Goal: Transaction & Acquisition: Book appointment/travel/reservation

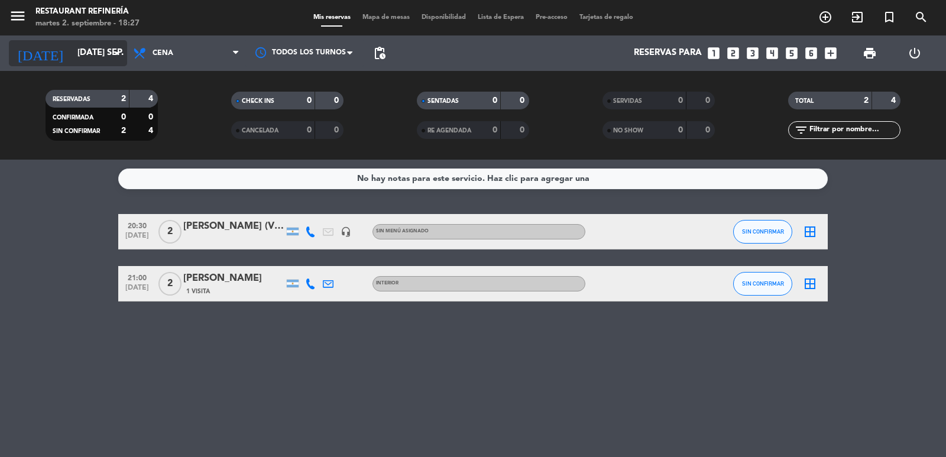
click at [72, 46] on input "[DATE] sep." at bounding box center [129, 53] width 114 height 22
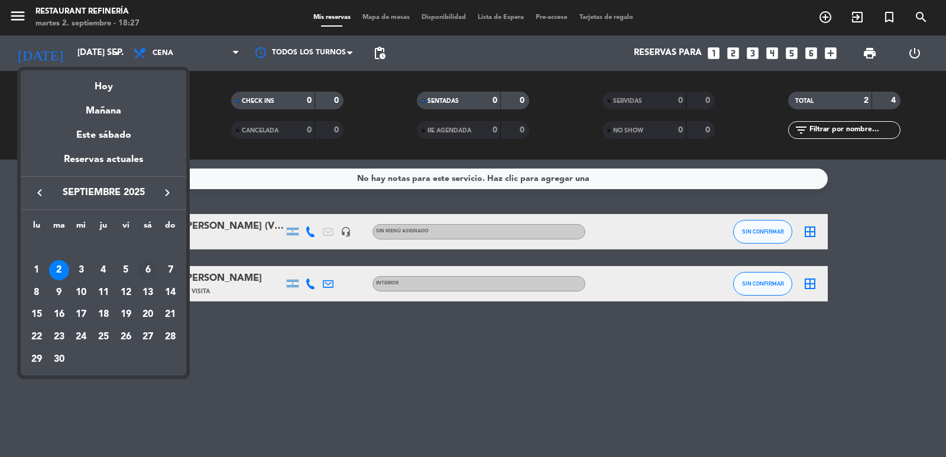
click at [151, 270] on div "6" at bounding box center [148, 270] width 20 height 20
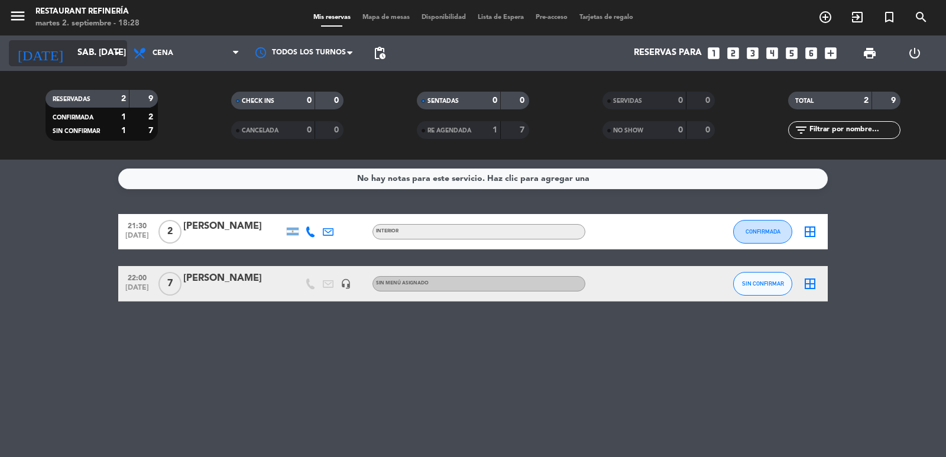
click at [87, 54] on input "sáb. [DATE]" at bounding box center [129, 53] width 114 height 22
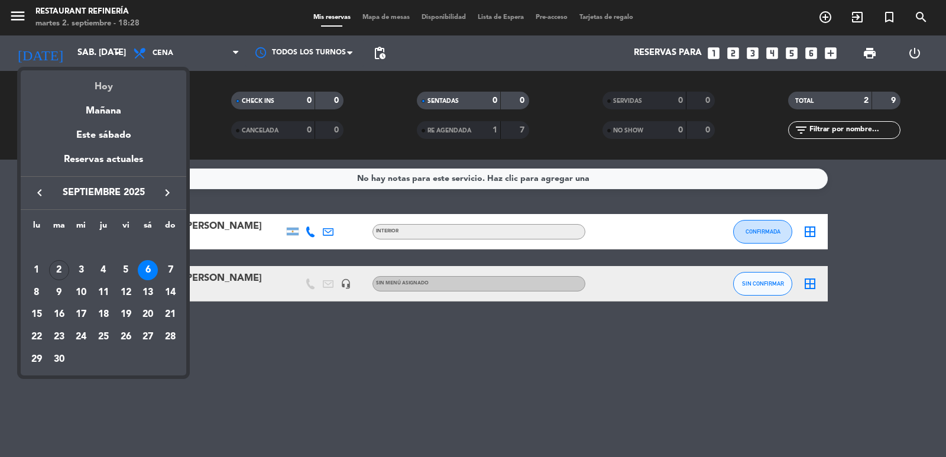
click at [116, 88] on div "Hoy" at bounding box center [103, 82] width 165 height 24
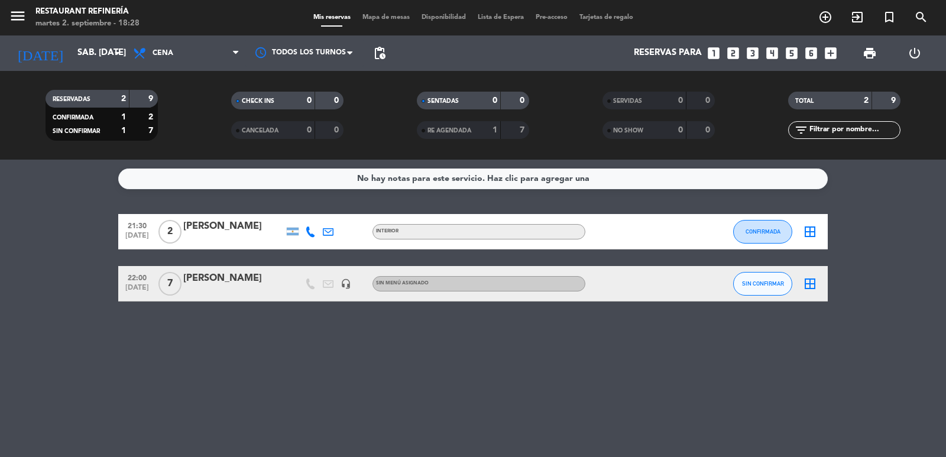
type input "[DATE] sep."
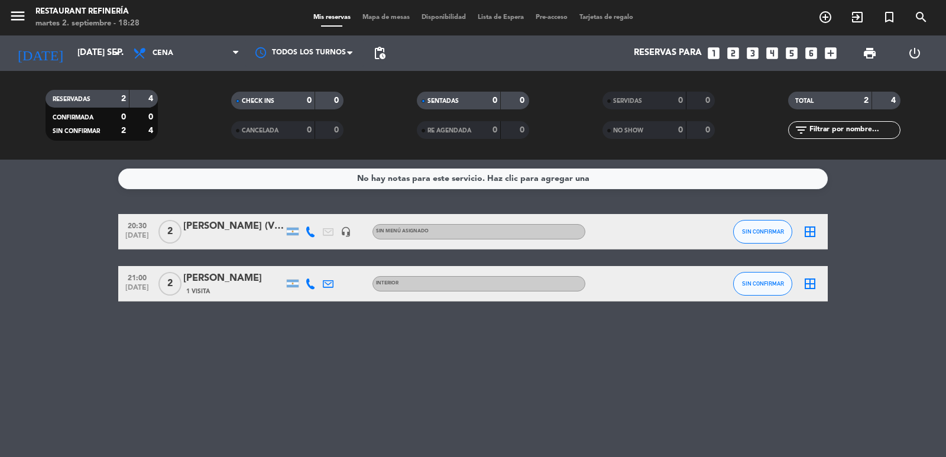
click at [748, 56] on icon "looks_3" at bounding box center [752, 53] width 15 height 15
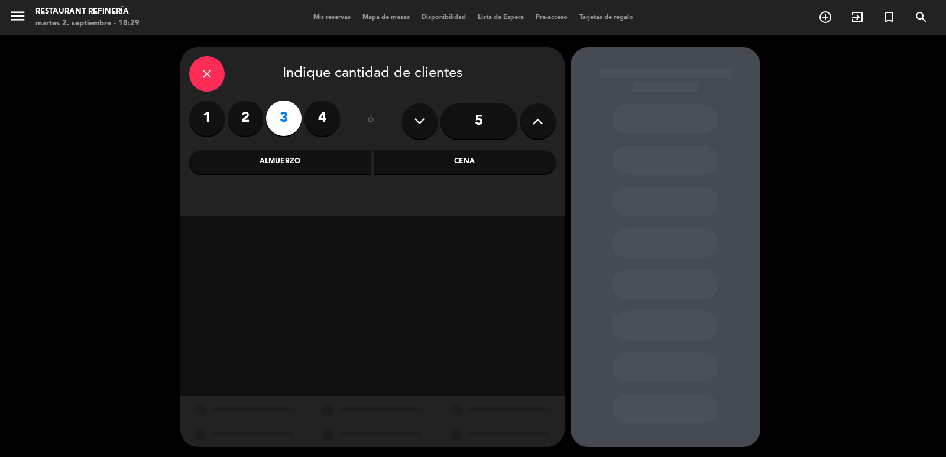
click at [473, 162] on div "Cena" at bounding box center [464, 162] width 182 height 24
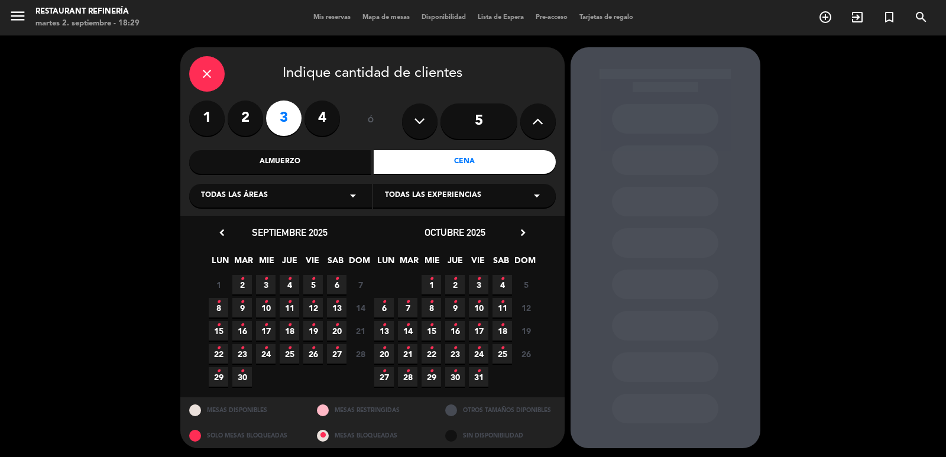
click at [245, 285] on span "2 •" at bounding box center [242, 285] width 20 height 20
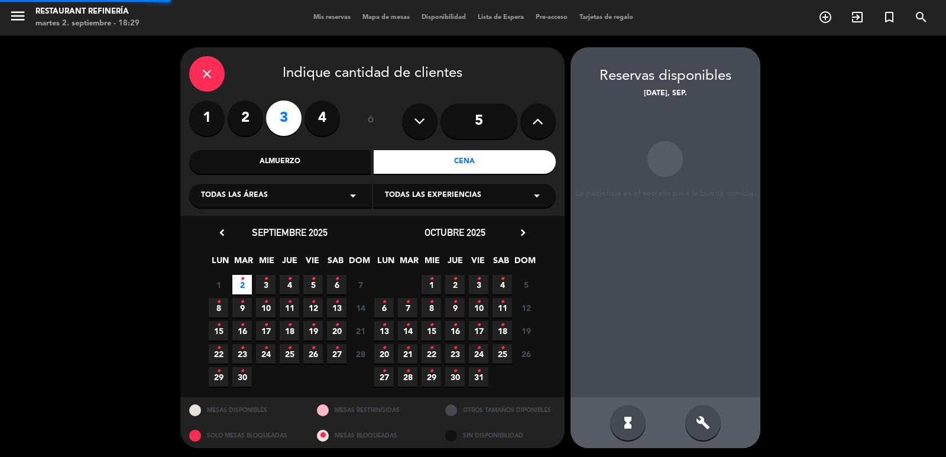
scroll to position [2, 0]
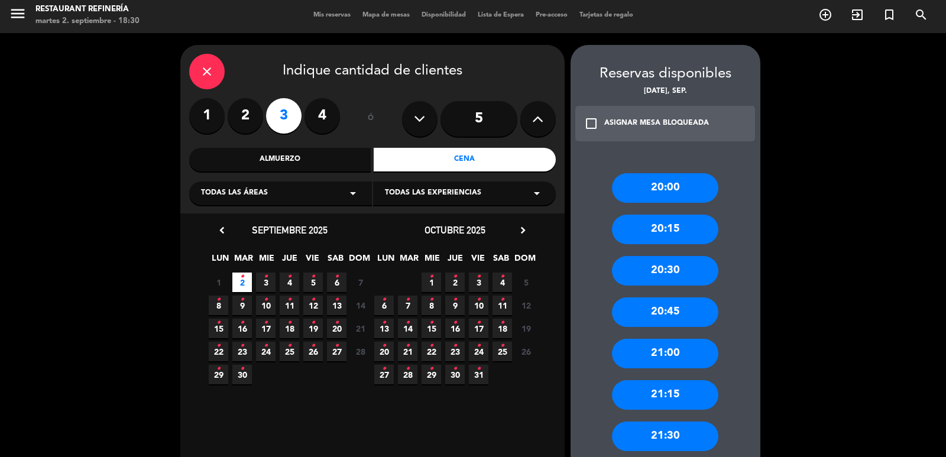
click at [686, 265] on div "20:30" at bounding box center [665, 271] width 106 height 30
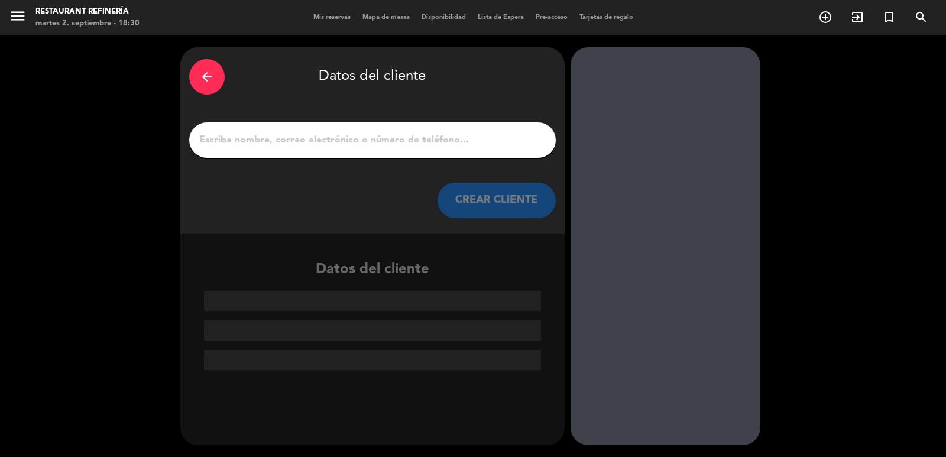
scroll to position [0, 0]
click at [512, 141] on input "1" at bounding box center [372, 140] width 349 height 17
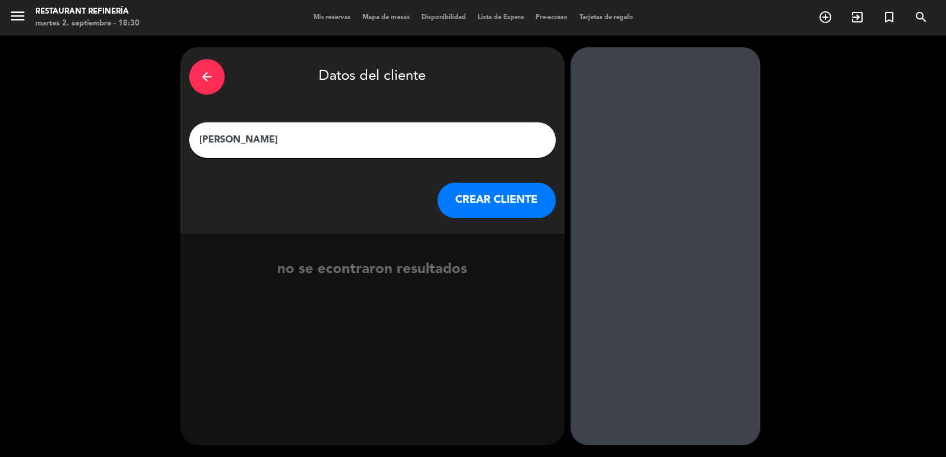
type input "[PERSON_NAME]"
click at [472, 180] on div "arrow_back Datos del cliente [PERSON_NAME] CLIENTE" at bounding box center [372, 140] width 384 height 186
click at [485, 200] on button "CREAR CLIENTE" at bounding box center [496, 200] width 118 height 35
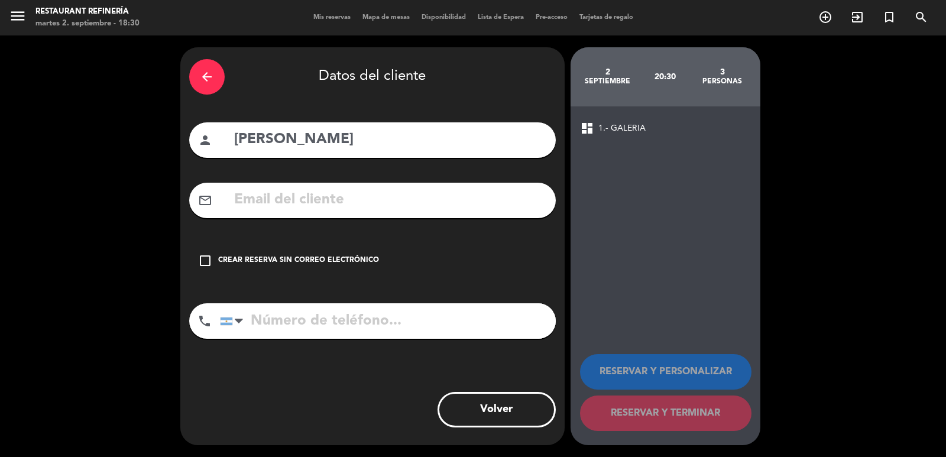
click at [335, 268] on div "check_box_outline_blank Crear reserva sin correo electrónico" at bounding box center [372, 260] width 366 height 35
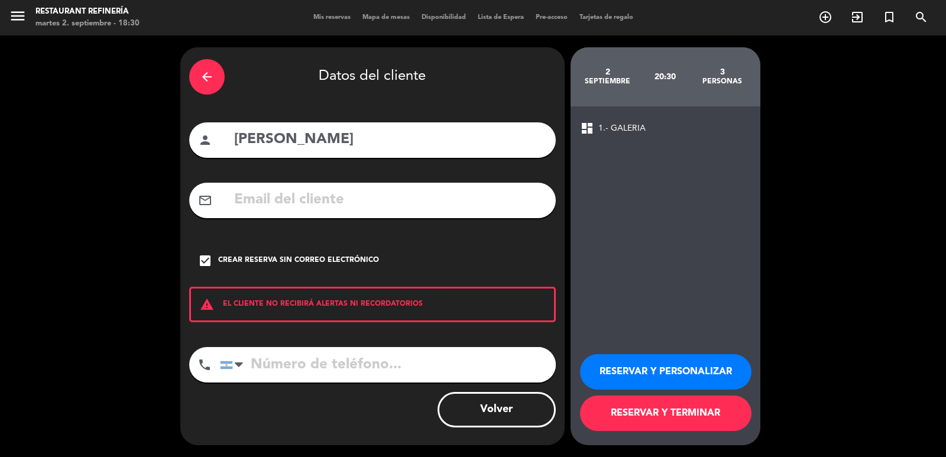
click at [653, 402] on button "RESERVAR Y TERMINAR" at bounding box center [665, 412] width 171 height 35
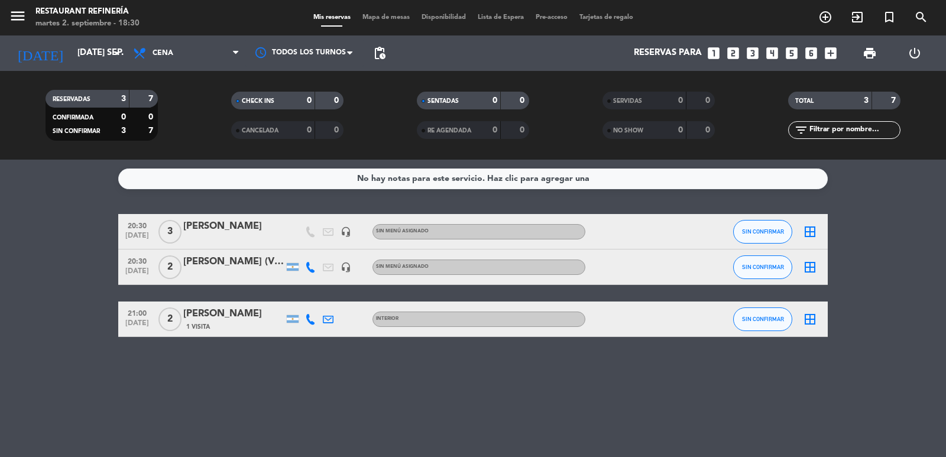
click at [734, 56] on icon "looks_two" at bounding box center [732, 53] width 15 height 15
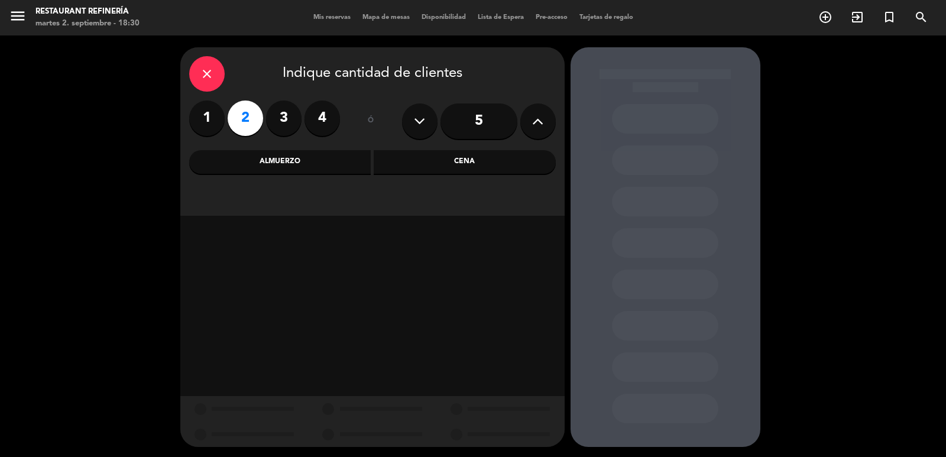
click at [414, 155] on div "Cena" at bounding box center [464, 162] width 182 height 24
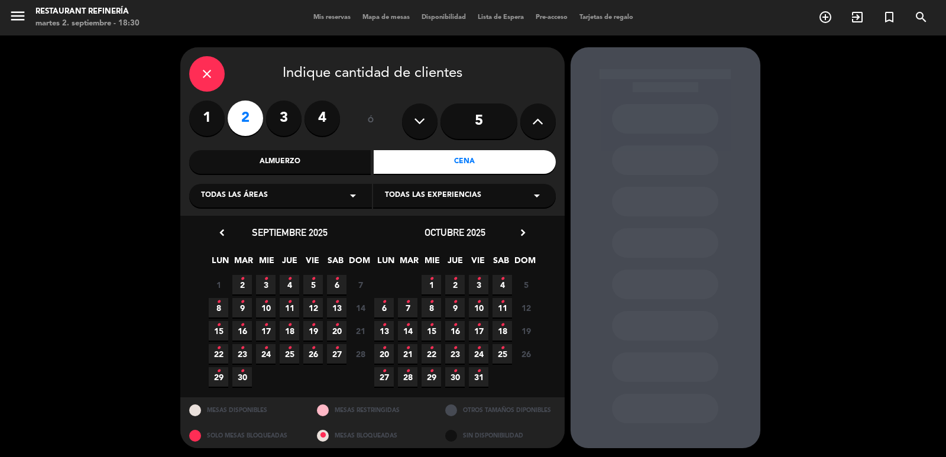
click at [252, 281] on div "1 2 • 3 • 4 • 5 • 6 • 7 Cerrado" at bounding box center [289, 284] width 165 height 23
drag, startPoint x: 430, startPoint y: 152, endPoint x: 595, endPoint y: 155, distance: 164.3
click at [615, 156] on div at bounding box center [665, 160] width 106 height 30
click at [251, 280] on span "2 •" at bounding box center [242, 285] width 20 height 20
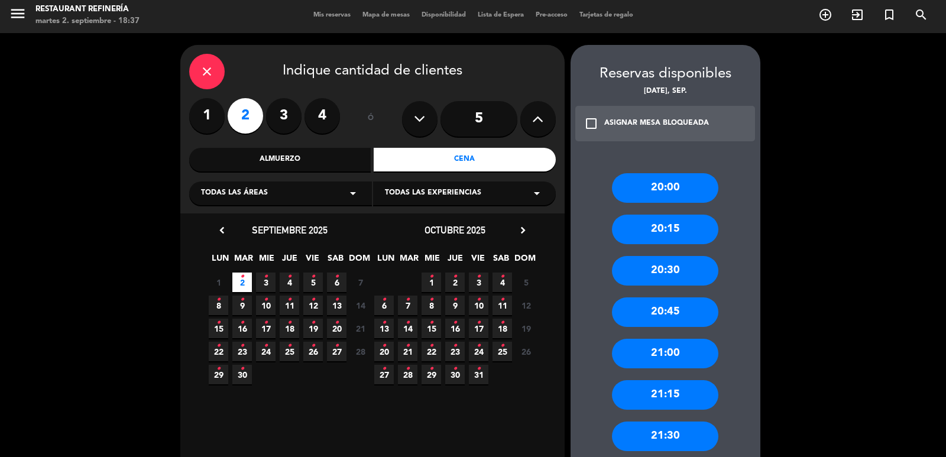
click at [661, 263] on div "20:30" at bounding box center [665, 271] width 106 height 30
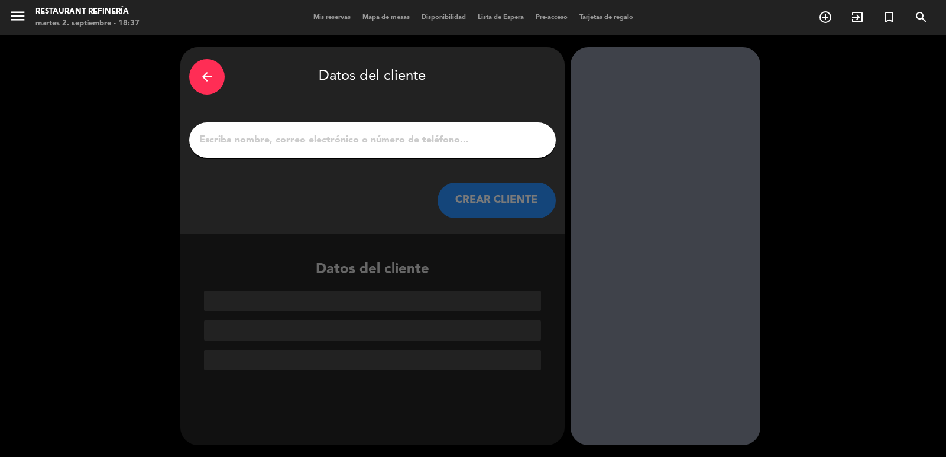
click at [450, 146] on input "1" at bounding box center [372, 140] width 349 height 17
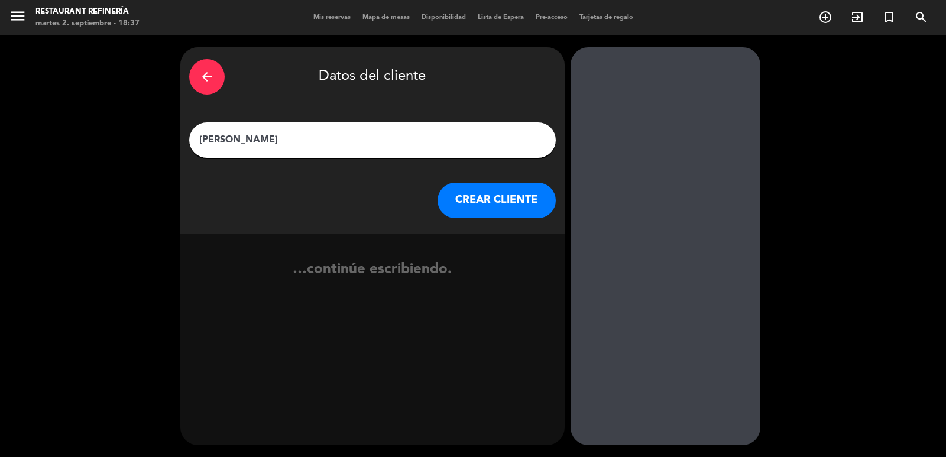
type input "[PERSON_NAME]"
click at [479, 203] on button "CREAR CLIENTE" at bounding box center [496, 200] width 118 height 35
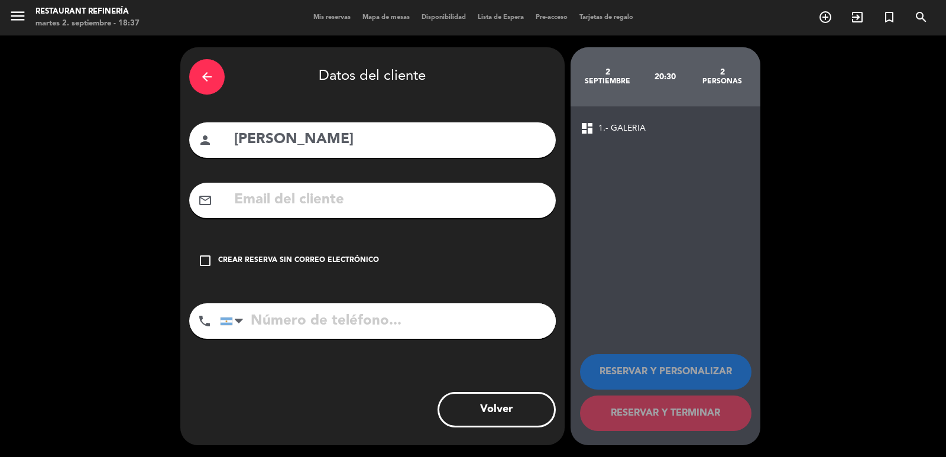
click at [353, 261] on div "Crear reserva sin correo electrónico" at bounding box center [298, 261] width 161 height 12
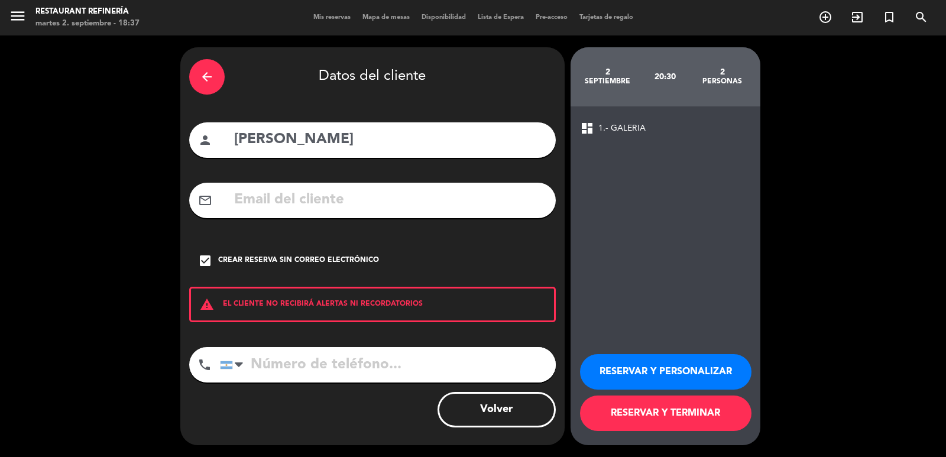
click at [656, 417] on button "RESERVAR Y TERMINAR" at bounding box center [665, 412] width 171 height 35
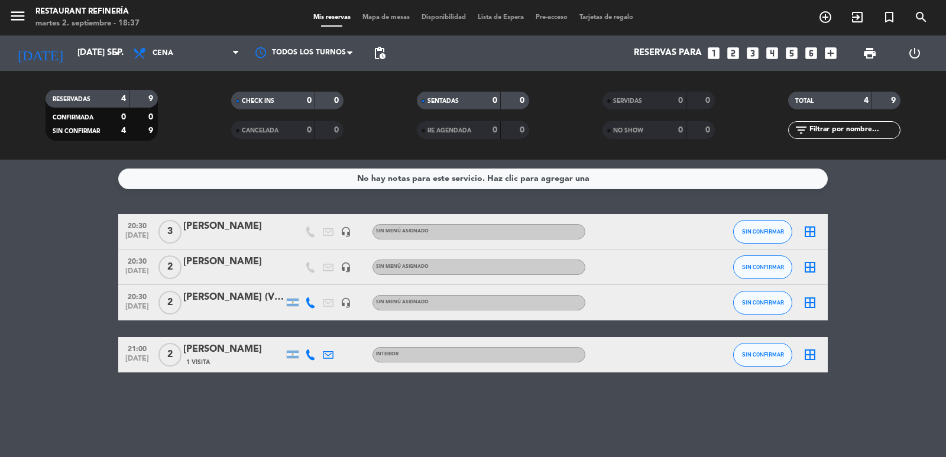
click at [86, 456] on html "close × Restaurant Refinería × chrome_reader_mode Listado de Reservas account_b…" at bounding box center [473, 228] width 946 height 457
